Goal: Transaction & Acquisition: Purchase product/service

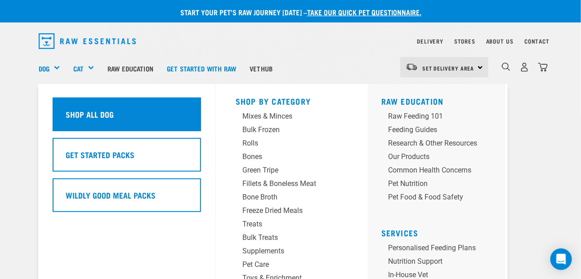
click at [77, 112] on h5 "Shop All Dog" at bounding box center [90, 114] width 48 height 12
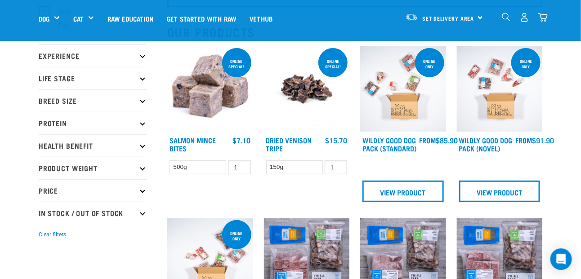
scroll to position [90, 0]
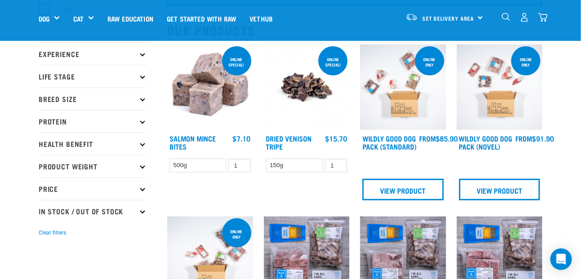
click at [146, 101] on p "Breed Size" at bounding box center [93, 99] width 108 height 22
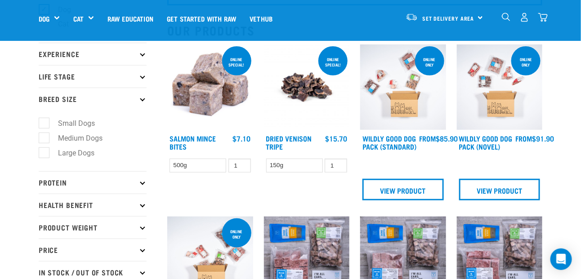
click at [48, 152] on label "Large Dogs" at bounding box center [71, 152] width 54 height 11
click at [45, 152] on input "Large Dogs" at bounding box center [42, 151] width 6 height 6
checkbox input "true"
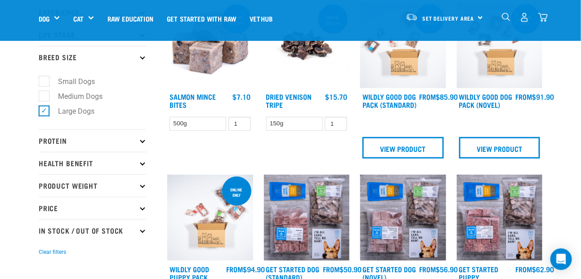
scroll to position [180, 0]
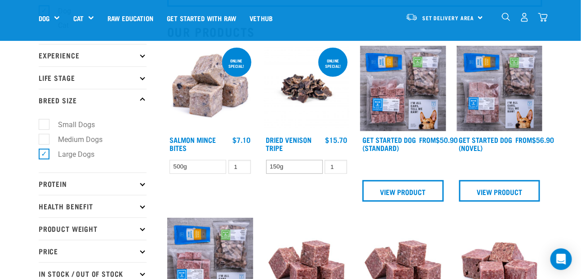
scroll to position [90, 0]
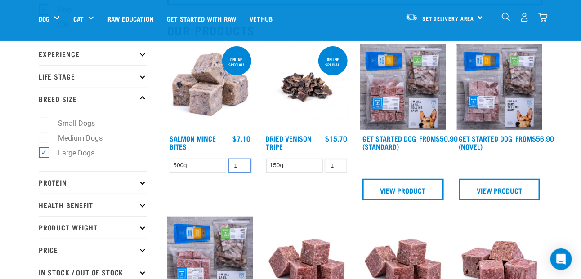
click at [234, 166] on input "1" at bounding box center [239, 166] width 22 height 14
type input "2"
click at [207, 138] on link "Salmon Mince Bites" at bounding box center [192, 142] width 46 height 12
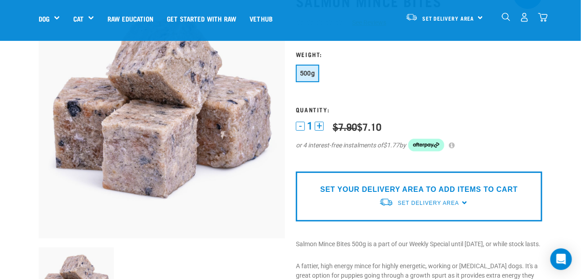
scroll to position [90, 0]
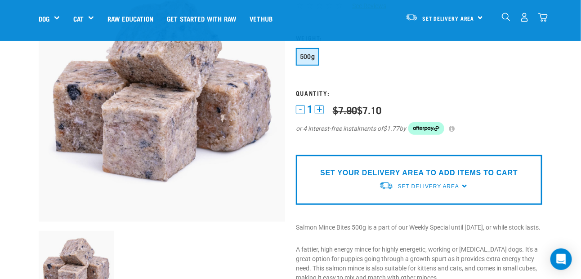
click at [316, 108] on button "+" at bounding box center [319, 109] width 9 height 9
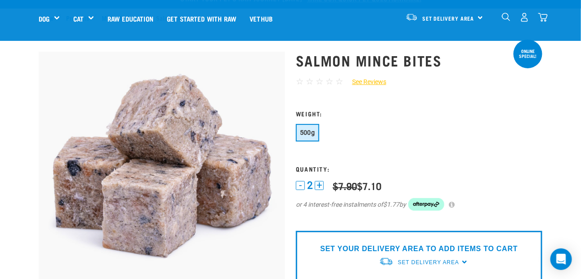
scroll to position [0, 0]
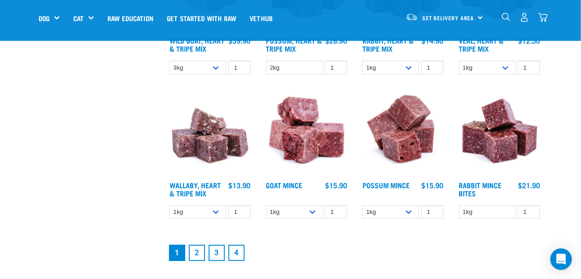
scroll to position [1124, 0]
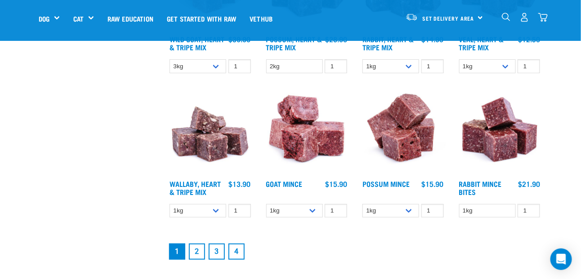
click at [201, 251] on link "2" at bounding box center [197, 252] width 16 height 16
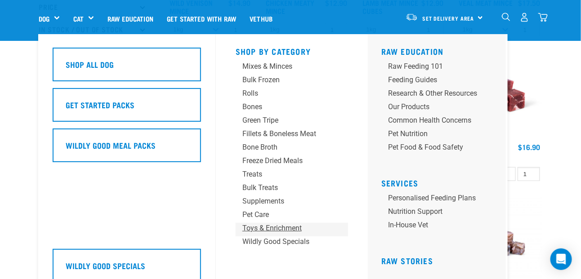
scroll to position [315, 0]
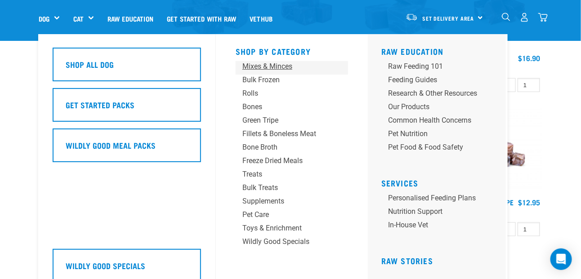
click at [267, 70] on div "Mixes & Minces" at bounding box center [284, 66] width 84 height 11
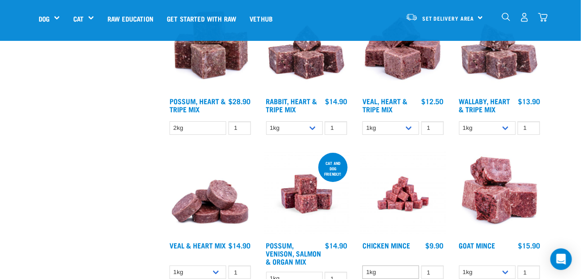
scroll to position [1079, 0]
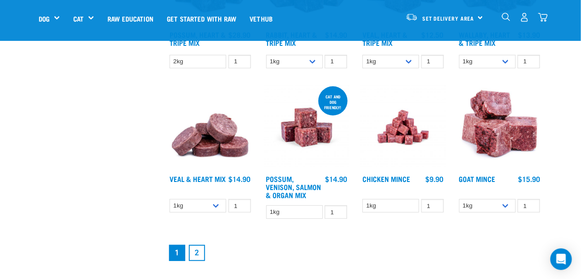
click at [199, 254] on link "2" at bounding box center [197, 253] width 16 height 16
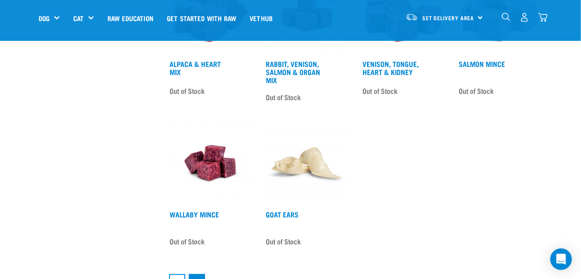
scroll to position [1079, 0]
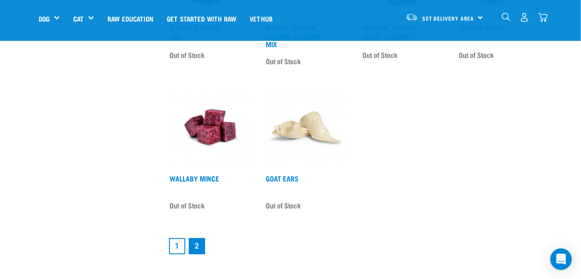
click at [177, 249] on link "1" at bounding box center [177, 246] width 16 height 16
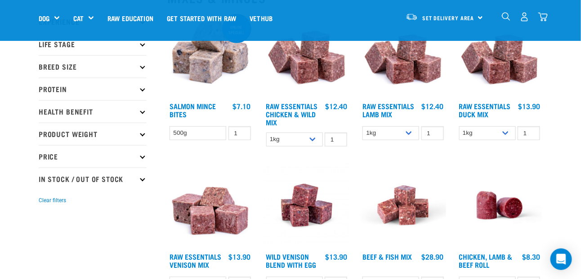
scroll to position [180, 0]
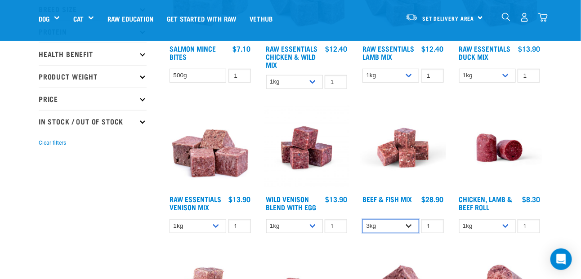
click at [408, 227] on select "3kg Bulk (10kg)" at bounding box center [390, 226] width 57 height 14
click at [397, 228] on select "3kg Bulk (10kg)" at bounding box center [390, 226] width 57 height 14
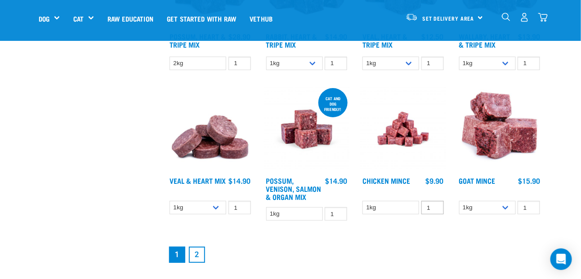
scroll to position [1079, 0]
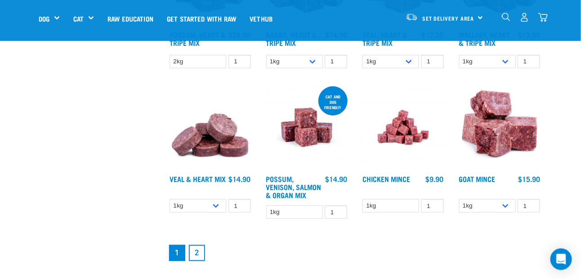
click at [199, 252] on link "2" at bounding box center [197, 253] width 16 height 16
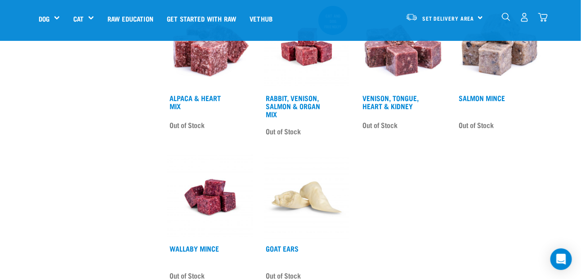
scroll to position [1124, 0]
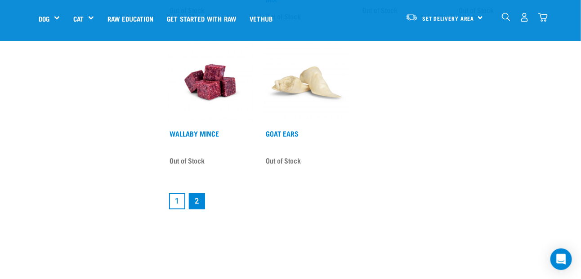
click at [175, 201] on link "1" at bounding box center [177, 201] width 16 height 16
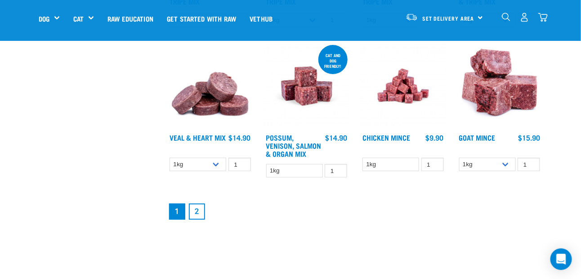
scroll to position [1169, 0]
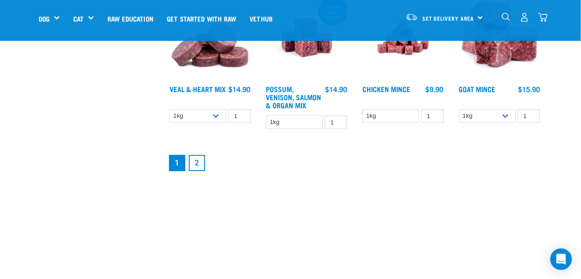
click at [193, 163] on link "2" at bounding box center [197, 163] width 16 height 16
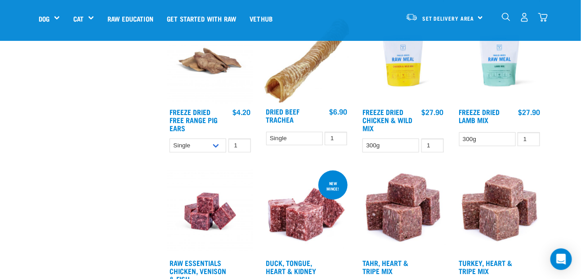
scroll to position [809, 0]
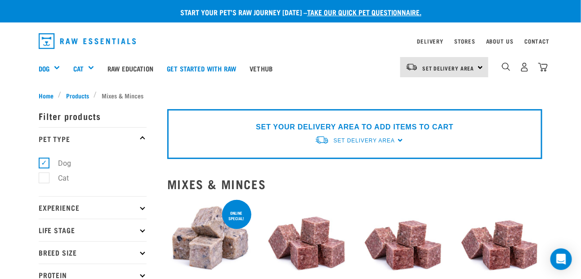
click at [107, 117] on p "Filter products" at bounding box center [93, 116] width 108 height 22
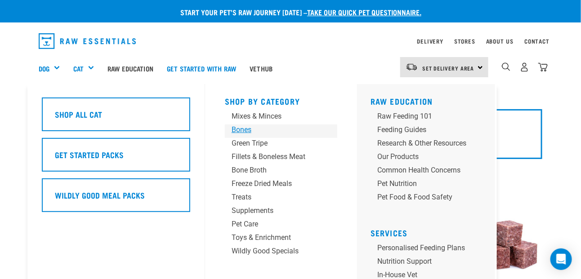
click at [250, 128] on div "Bones" at bounding box center [273, 130] width 84 height 11
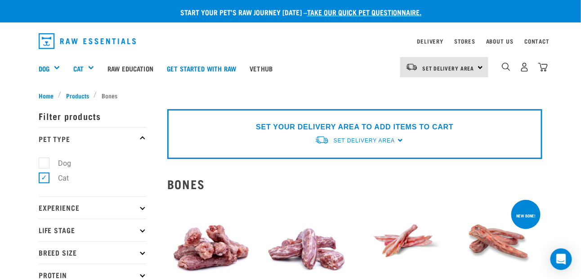
click at [44, 164] on label "Dog" at bounding box center [59, 163] width 31 height 11
click at [42, 164] on input "Dog" at bounding box center [42, 162] width 6 height 6
checkbox input "true"
click at [45, 178] on label "Cat" at bounding box center [58, 178] width 29 height 11
click at [45, 178] on input "Cat" at bounding box center [42, 177] width 6 height 6
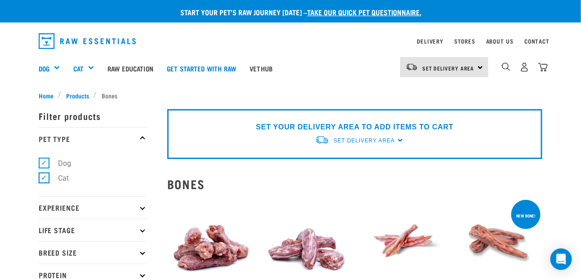
checkbox input "false"
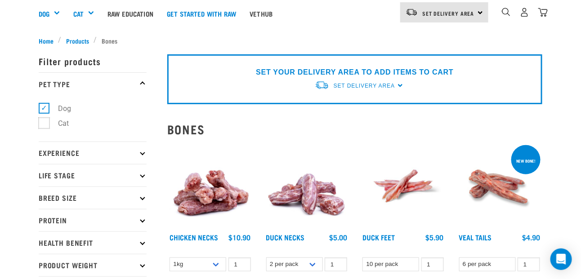
scroll to position [135, 0]
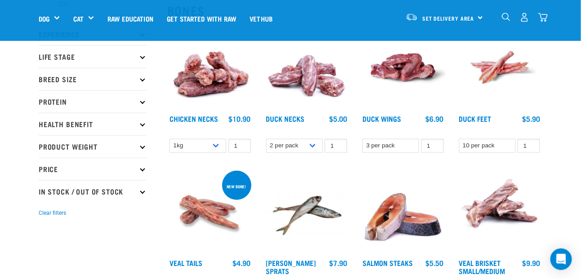
scroll to position [90, 0]
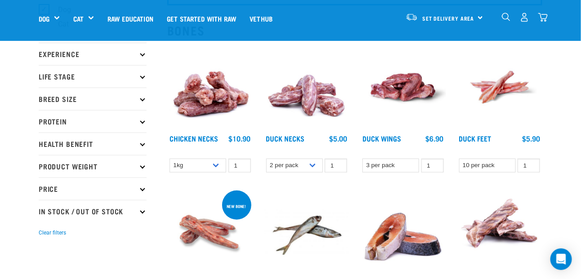
click at [140, 102] on p "Breed Size" at bounding box center [93, 99] width 108 height 22
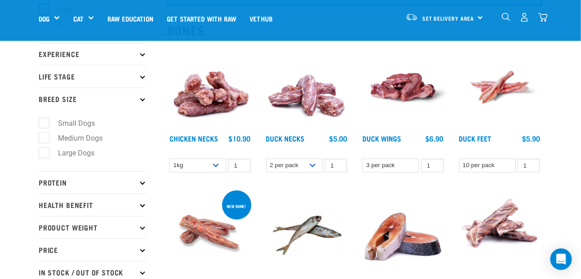
click at [45, 151] on label "Large Dogs" at bounding box center [71, 152] width 54 height 11
click at [45, 151] on input "Large Dogs" at bounding box center [42, 151] width 6 height 6
checkbox input "true"
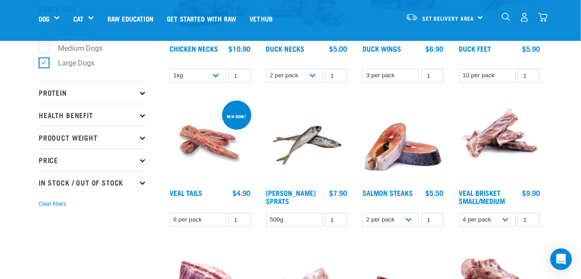
scroll to position [312, 0]
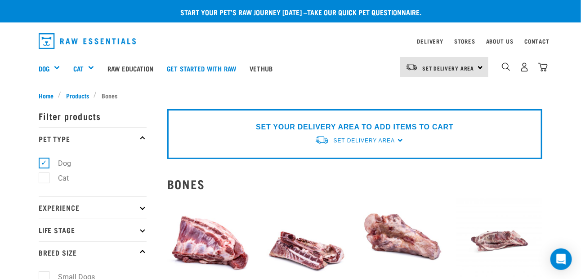
click at [92, 113] on p "Filter products" at bounding box center [93, 116] width 108 height 22
click at [92, 119] on p "Filter products" at bounding box center [93, 116] width 108 height 22
click at [101, 121] on p "Filter products" at bounding box center [93, 116] width 108 height 22
click at [78, 93] on span "Products" at bounding box center [77, 95] width 23 height 9
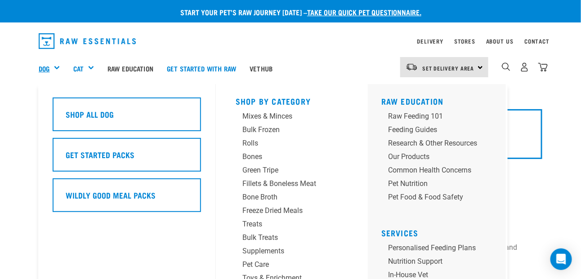
click at [45, 66] on link "Dog" at bounding box center [44, 68] width 11 height 10
click at [53, 68] on div "Dog" at bounding box center [53, 68] width 28 height 36
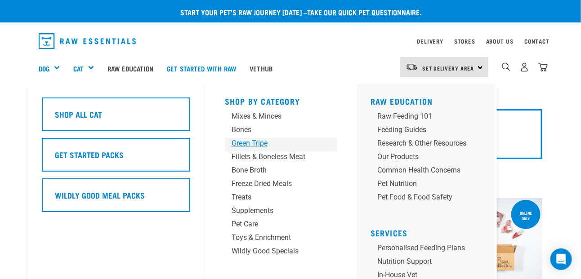
click at [255, 143] on div "Green Tripe" at bounding box center [273, 143] width 84 height 11
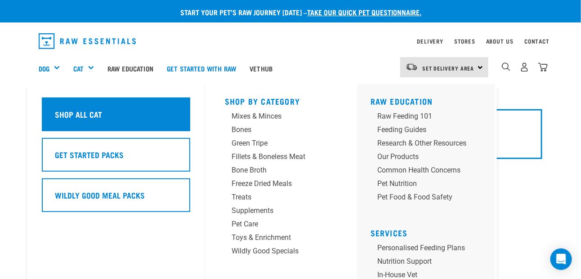
click at [85, 110] on h5 "Shop All Cat" at bounding box center [78, 114] width 47 height 12
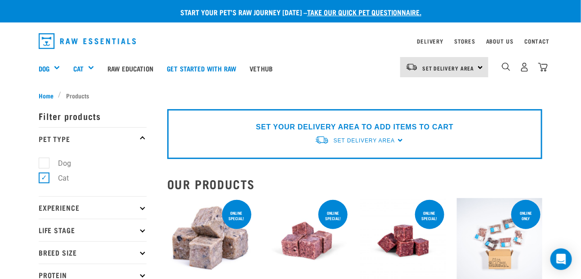
click at [44, 162] on label "Dog" at bounding box center [59, 163] width 31 height 11
click at [44, 162] on input "Dog" at bounding box center [42, 162] width 6 height 6
checkbox input "true"
click at [44, 177] on label "Cat" at bounding box center [58, 178] width 29 height 11
click at [44, 177] on input "Cat" at bounding box center [42, 177] width 6 height 6
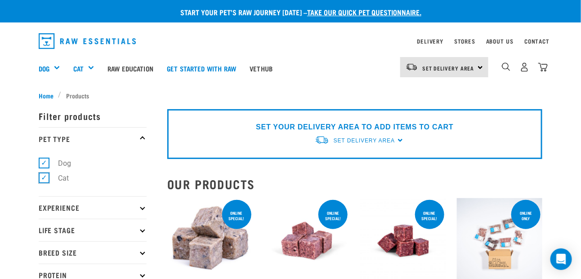
checkbox input "false"
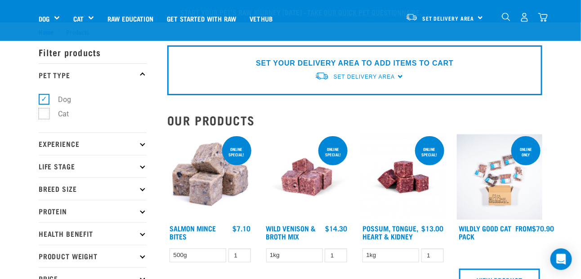
scroll to position [90, 0]
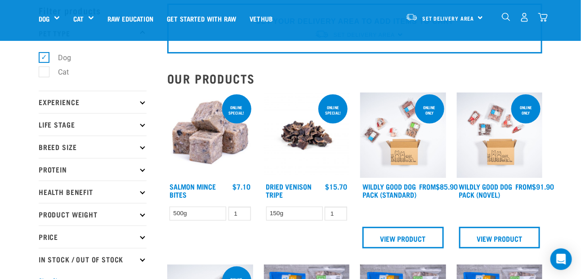
scroll to position [90, 0]
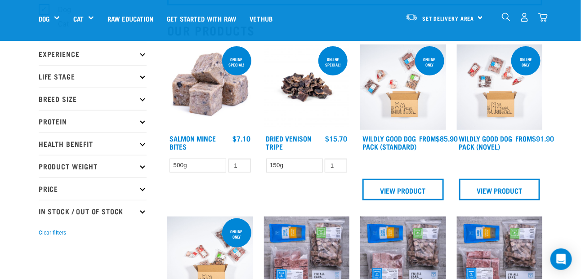
click at [138, 99] on p "Breed Size" at bounding box center [93, 99] width 108 height 22
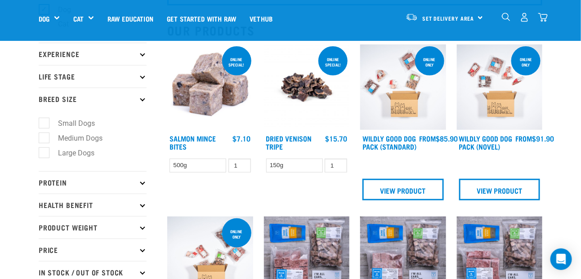
click at [85, 152] on label "Large Dogs" at bounding box center [71, 152] width 54 height 11
click at [45, 152] on input "Large Dogs" at bounding box center [42, 151] width 6 height 6
checkbox input "true"
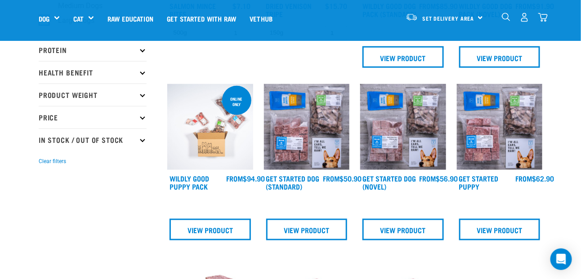
scroll to position [225, 0]
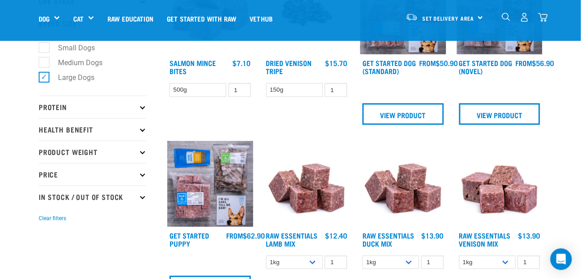
scroll to position [180, 0]
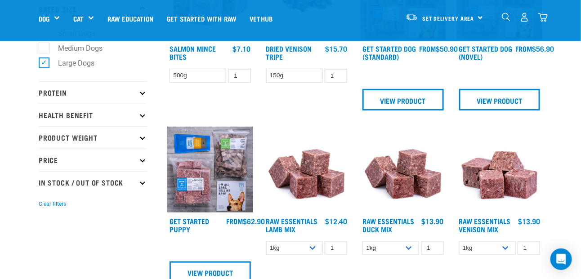
click at [143, 180] on icon at bounding box center [142, 182] width 5 height 5
click at [75, 207] on label "In Stock" at bounding box center [66, 206] width 44 height 11
click at [45, 207] on input "In Stock" at bounding box center [42, 206] width 6 height 6
checkbox input "true"
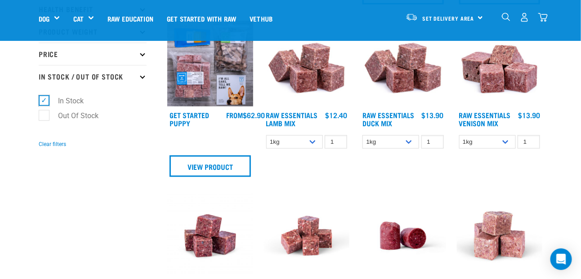
scroll to position [315, 0]
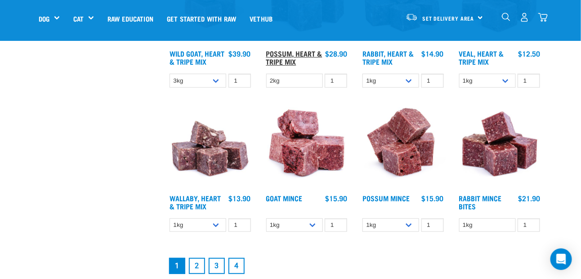
scroll to position [1124, 0]
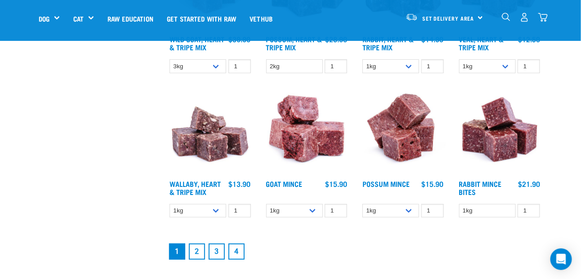
click at [200, 251] on link "2" at bounding box center [197, 252] width 16 height 16
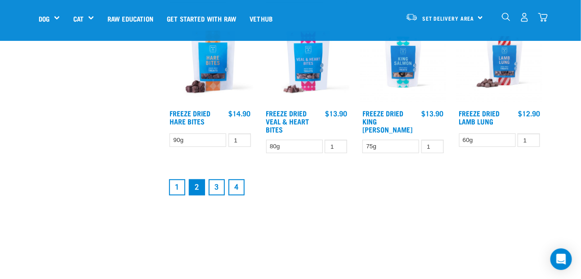
scroll to position [1214, 0]
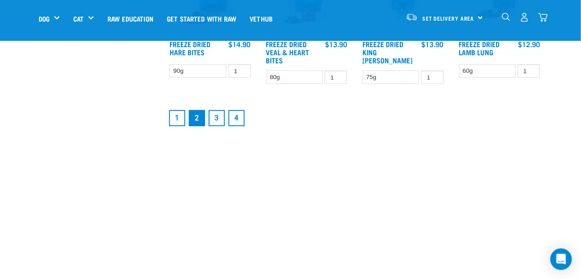
click at [214, 118] on link "3" at bounding box center [217, 118] width 16 height 16
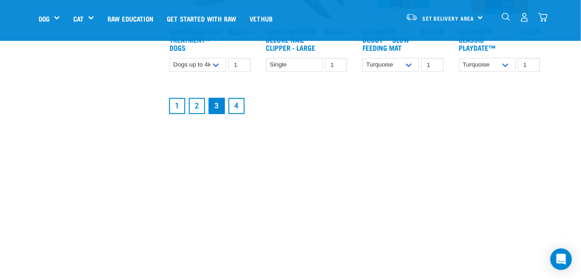
scroll to position [1124, 0]
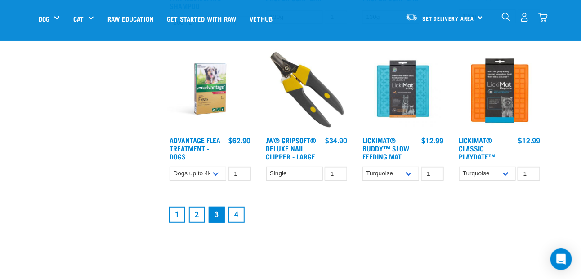
click at [173, 210] on link "1" at bounding box center [177, 215] width 16 height 16
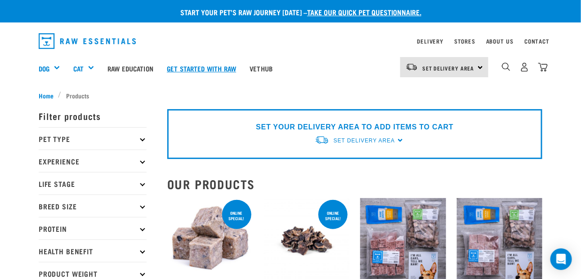
click at [195, 70] on link "Get started with Raw" at bounding box center [201, 68] width 83 height 36
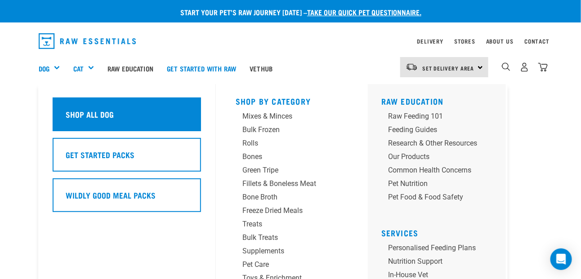
click at [80, 113] on h5 "Shop All Dog" at bounding box center [90, 114] width 48 height 12
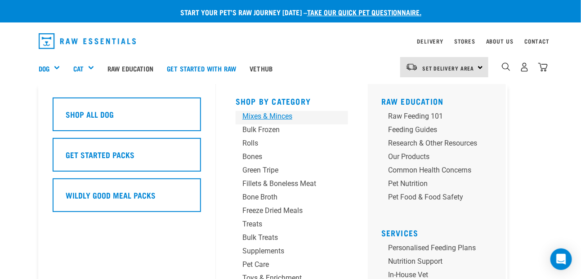
click at [278, 119] on div "Mixes & Minces" at bounding box center [284, 116] width 84 height 11
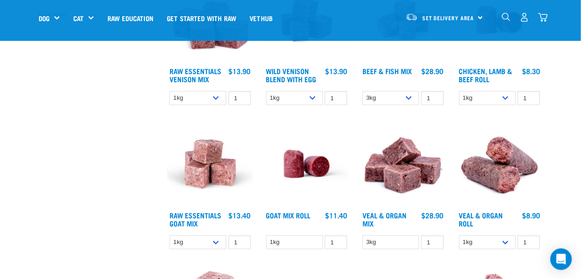
scroll to position [225, 0]
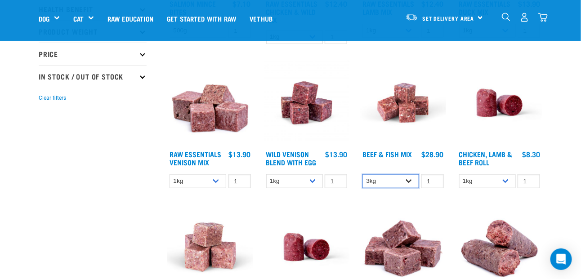
click at [406, 181] on select "3kg Bulk (10kg)" at bounding box center [390, 181] width 57 height 14
